Goal: Task Accomplishment & Management: Manage account settings

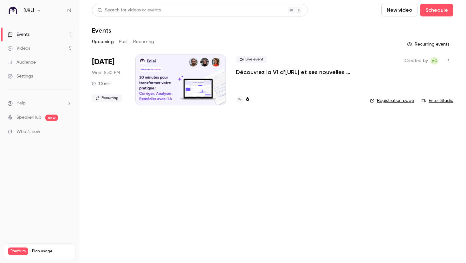
click at [146, 40] on button "Recurring" at bounding box center [143, 42] width 21 height 10
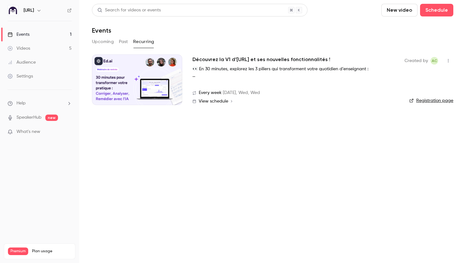
click at [107, 39] on button "Upcoming" at bounding box center [103, 42] width 22 height 10
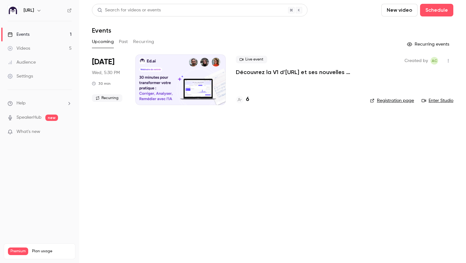
click at [141, 42] on button "Recurring" at bounding box center [143, 42] width 21 height 10
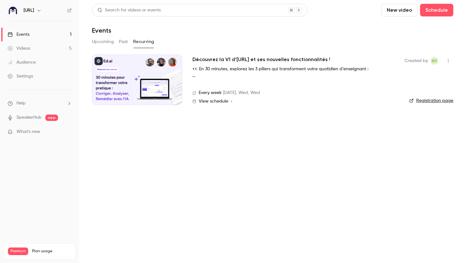
click at [422, 103] on link "Registration page" at bounding box center [431, 101] width 44 height 6
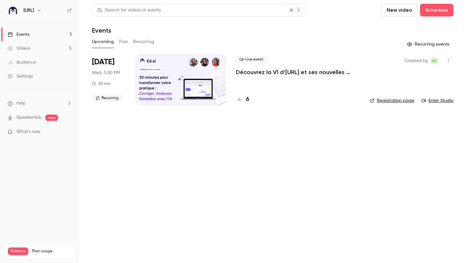
click at [47, 51] on link "Videos 5" at bounding box center [39, 49] width 79 height 14
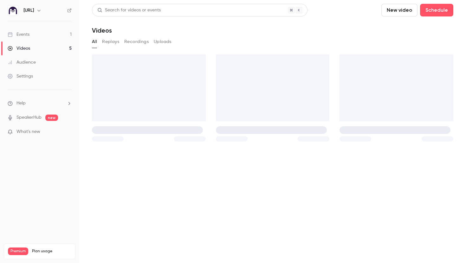
click at [47, 33] on link "Events 1" at bounding box center [39, 35] width 79 height 14
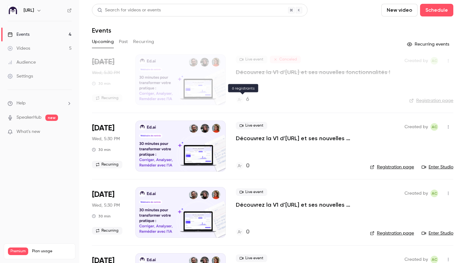
click at [248, 100] on h4 "6" at bounding box center [247, 99] width 3 height 9
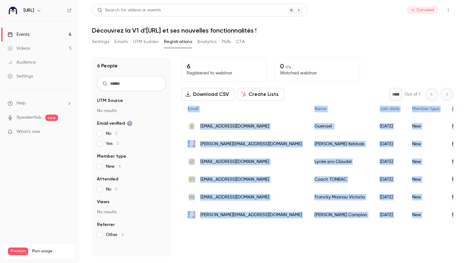
drag, startPoint x: 232, startPoint y: 233, endPoint x: 429, endPoint y: 218, distance: 198.1
click at [429, 218] on div "6 Registered to webinar 0 0 % Watched webinar Download CSV Create Lists * Out o…" at bounding box center [317, 157] width 272 height 200
copy div "Email Name Join date Member type Attended Views Nom et ville établissement Rôle…"
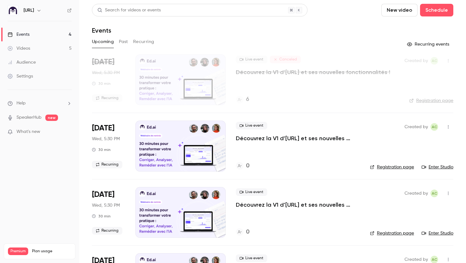
click at [46, 59] on link "Audience" at bounding box center [39, 62] width 79 height 14
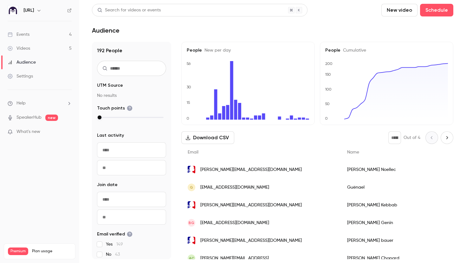
click at [120, 64] on input "text" at bounding box center [131, 68] width 69 height 15
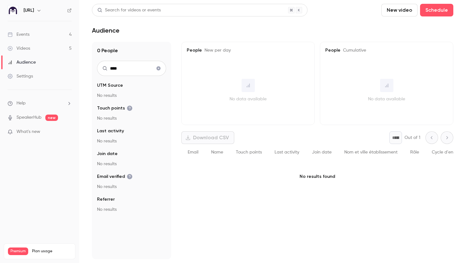
type input "****"
